Goal: Information Seeking & Learning: Learn about a topic

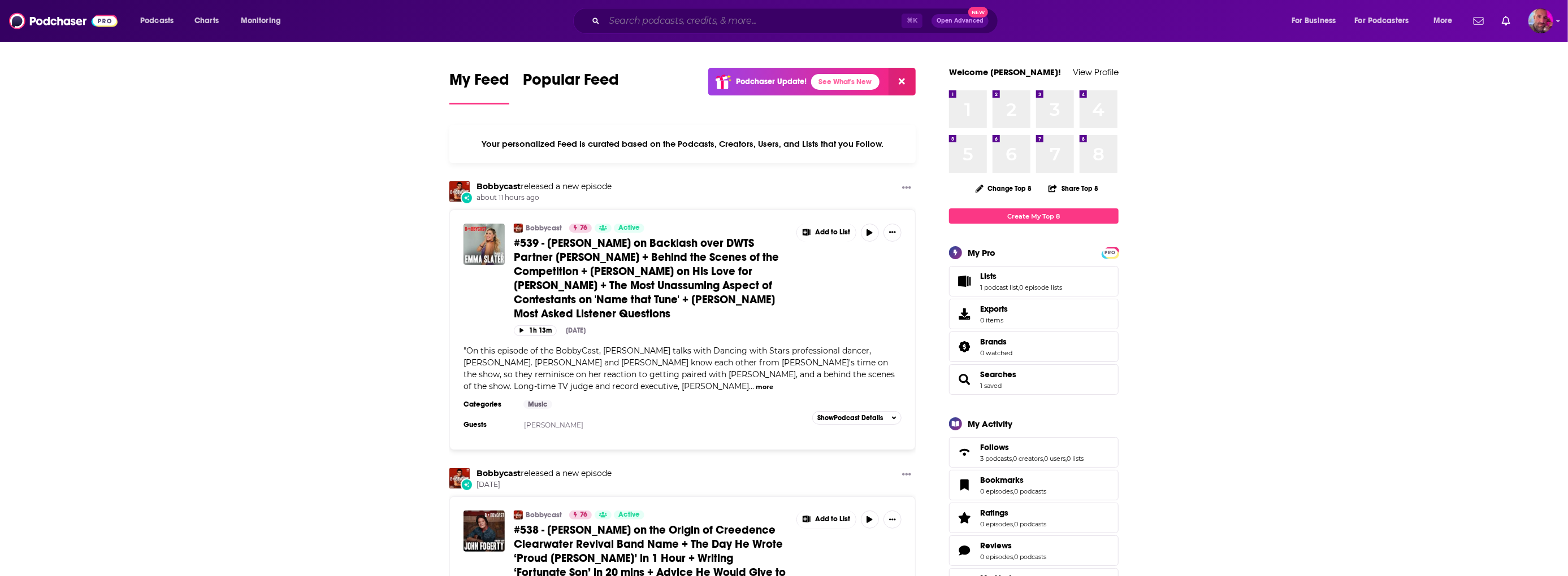
click at [641, 25] on input "Search podcasts, credits, & more..." at bounding box center [753, 21] width 297 height 18
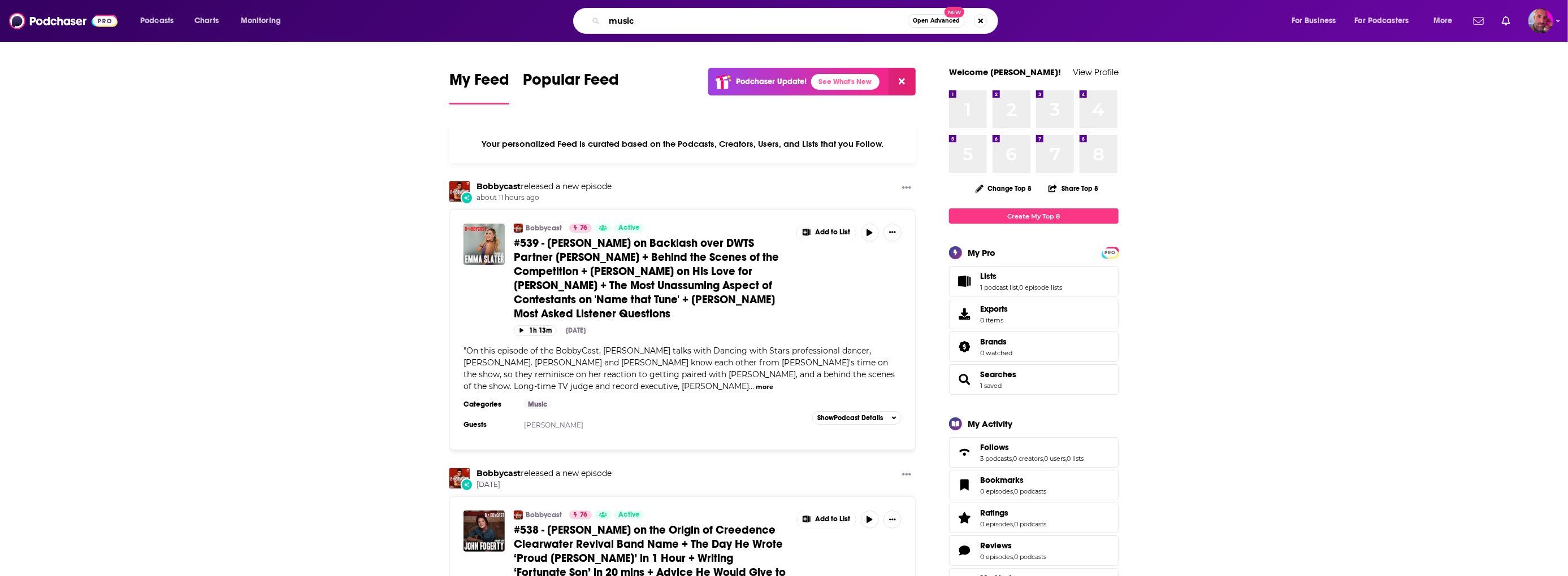
type input "music"
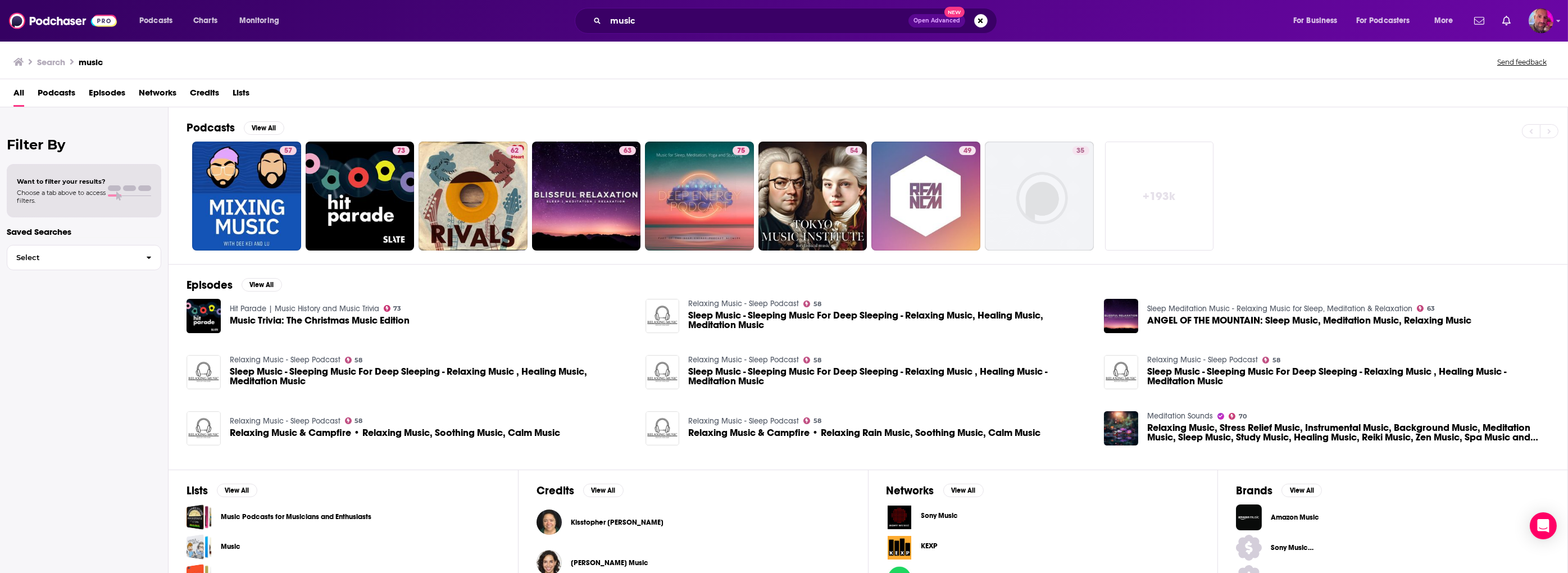
click at [1140, 209] on link "+ 193k" at bounding box center [1159, 196] width 109 height 109
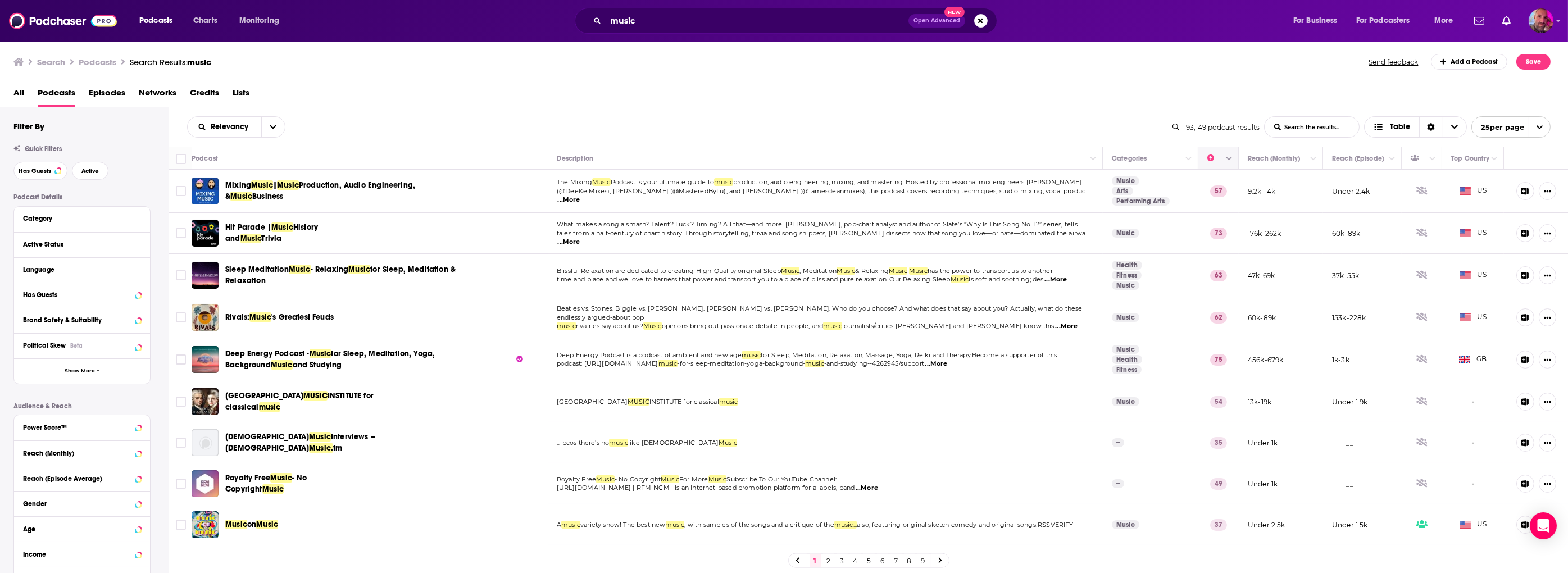
click at [1226, 156] on icon "Column Actions" at bounding box center [1229, 159] width 6 height 7
click at [1242, 193] on div "Show all columns" at bounding box center [1259, 196] width 74 height 11
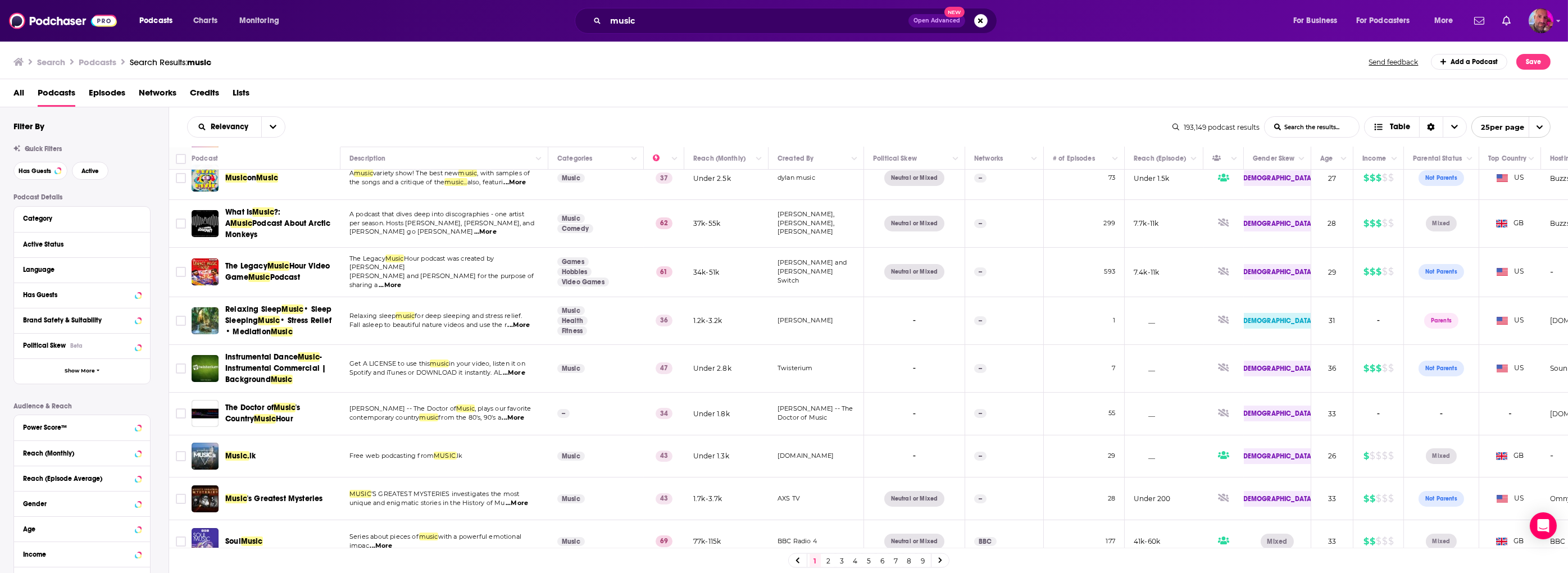
scroll to position [768, 0]
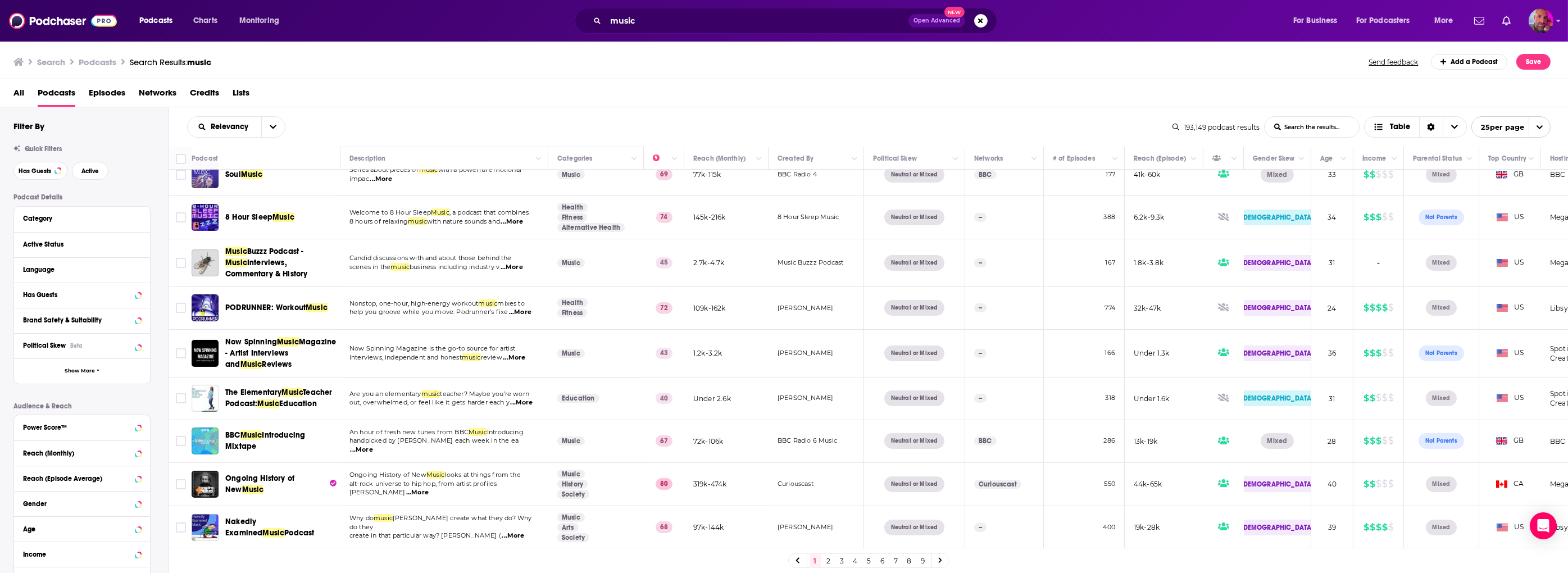
click at [926, 557] on link "9" at bounding box center [923, 561] width 11 height 14
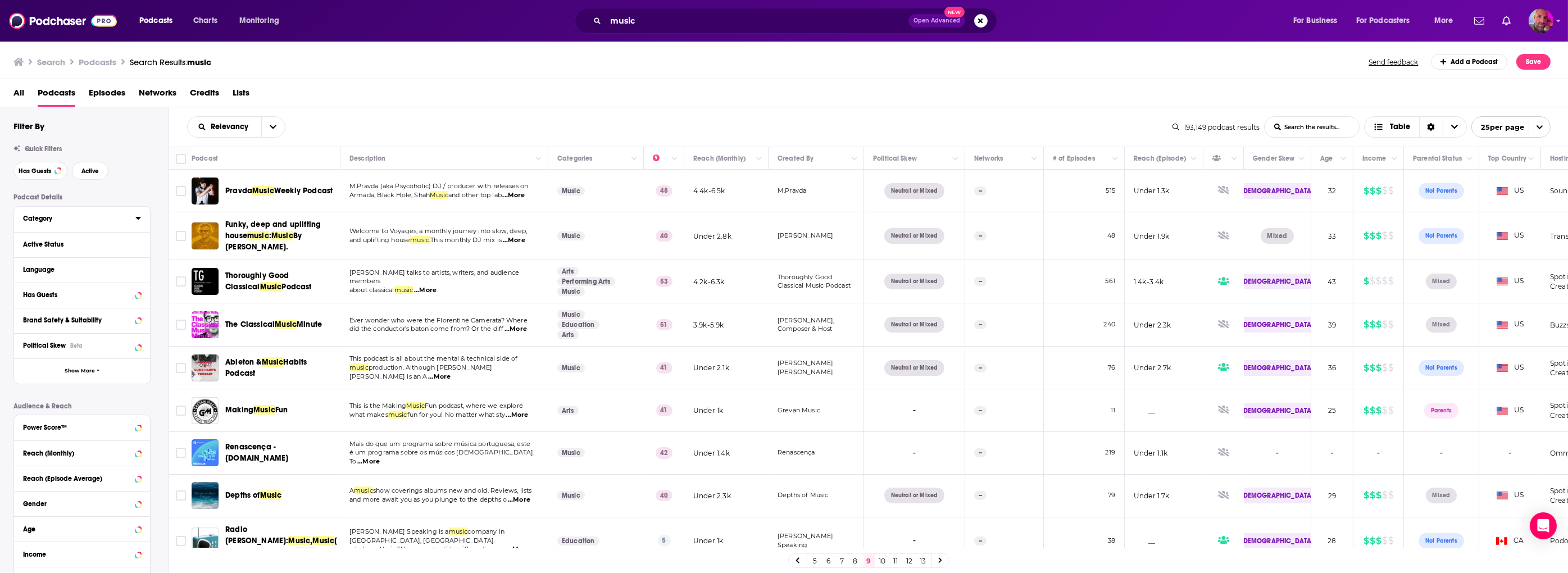
click at [37, 220] on div "Category" at bounding box center [75, 219] width 105 height 8
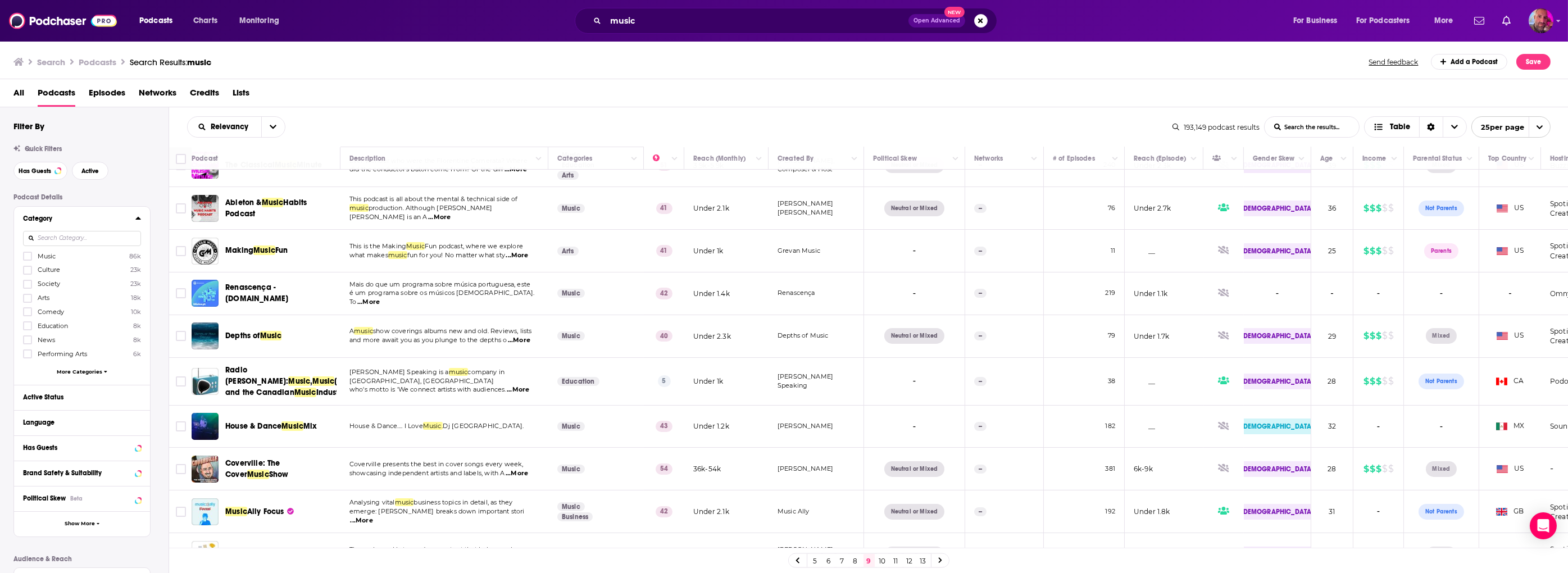
scroll to position [335, 0]
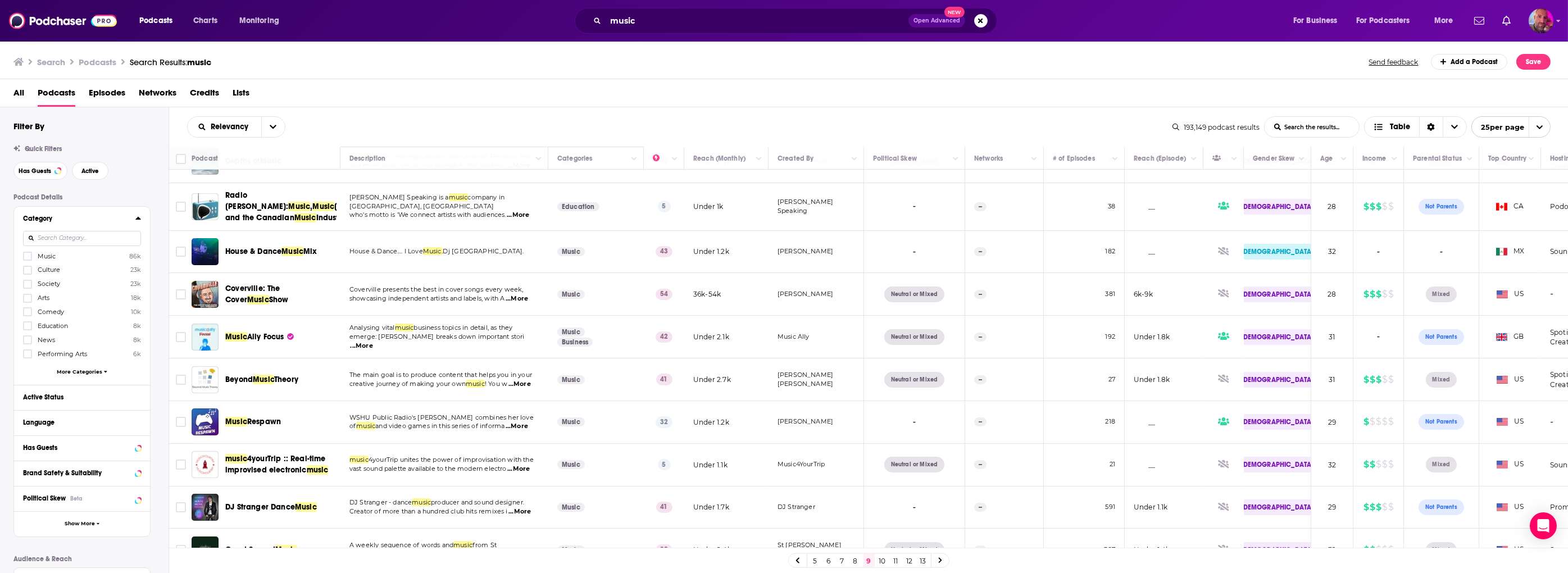
click at [147, 90] on span "Networks" at bounding box center [157, 95] width 38 height 23
